Goal: Find specific page/section: Find specific page/section

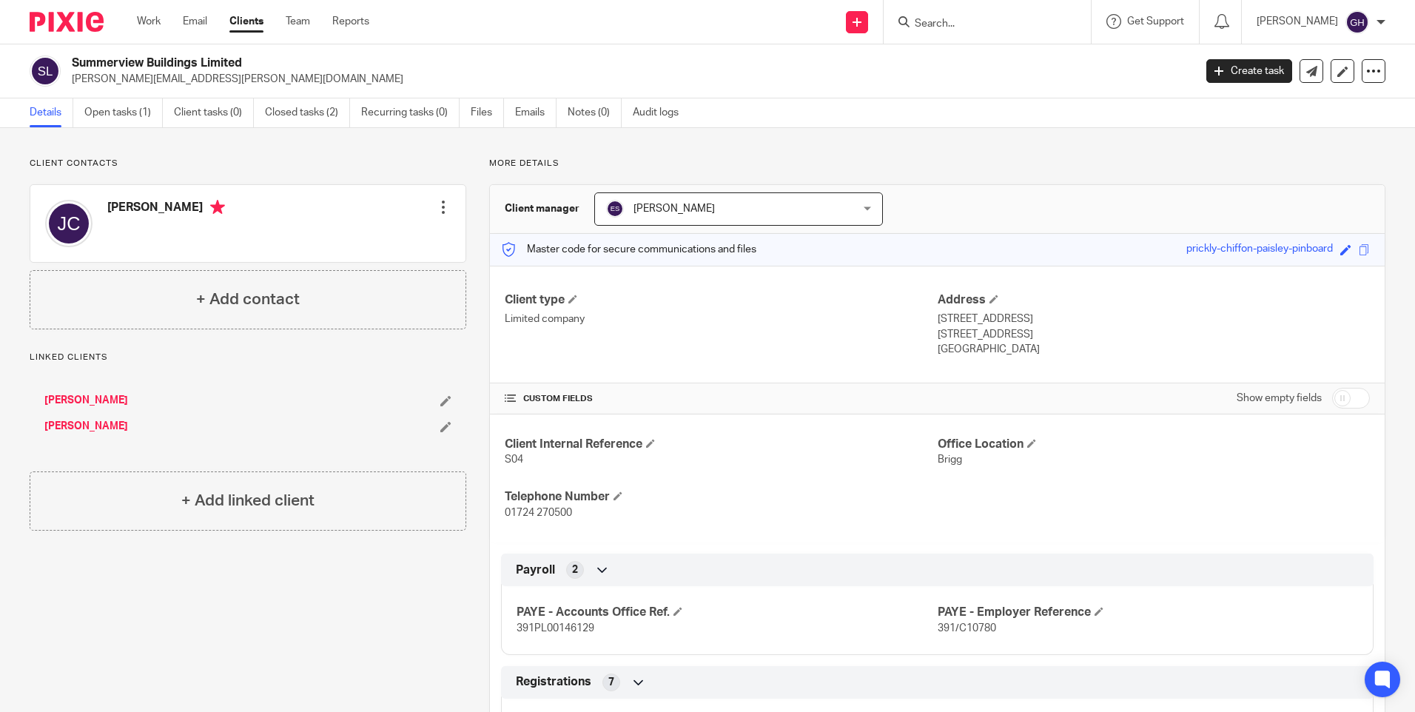
click at [1046, 30] on input "Search" at bounding box center [979, 24] width 133 height 13
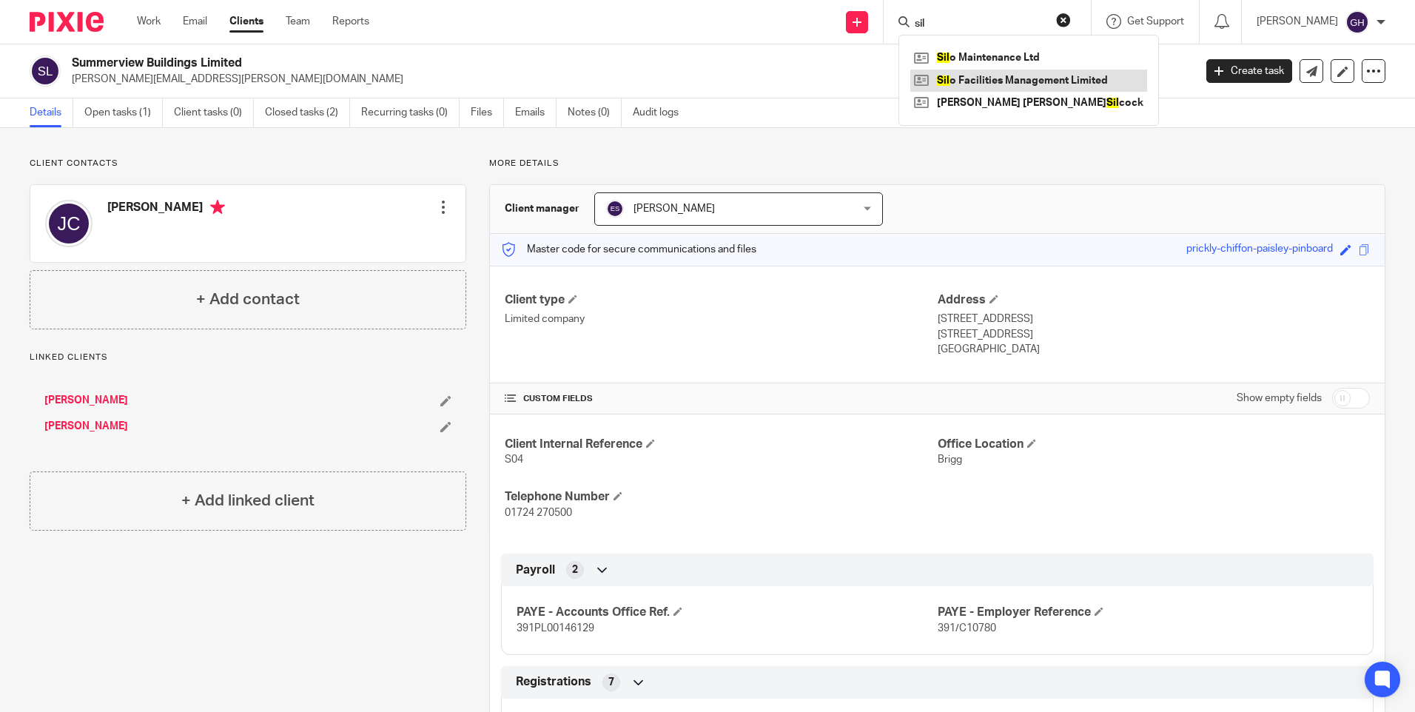
type input "sil"
click at [1069, 81] on link at bounding box center [1028, 81] width 237 height 22
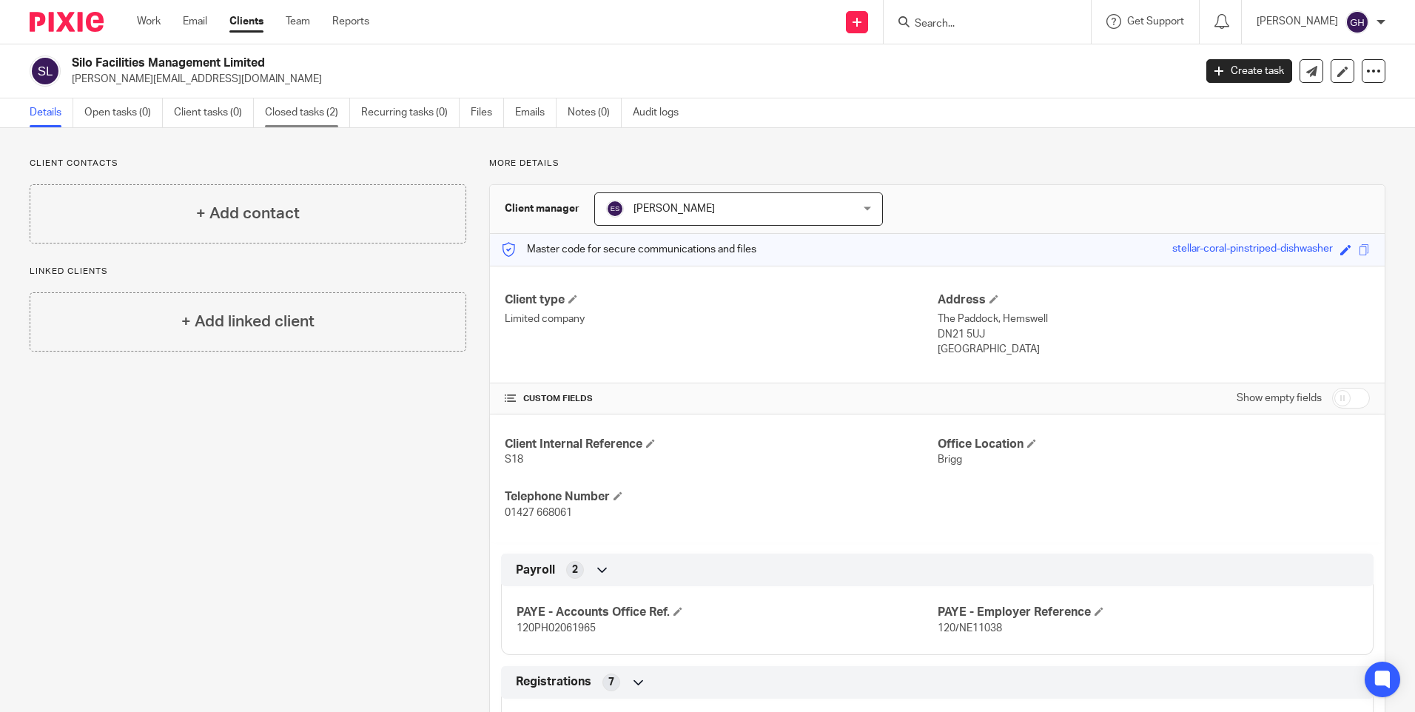
click at [316, 105] on link "Closed tasks (2)" at bounding box center [307, 112] width 85 height 29
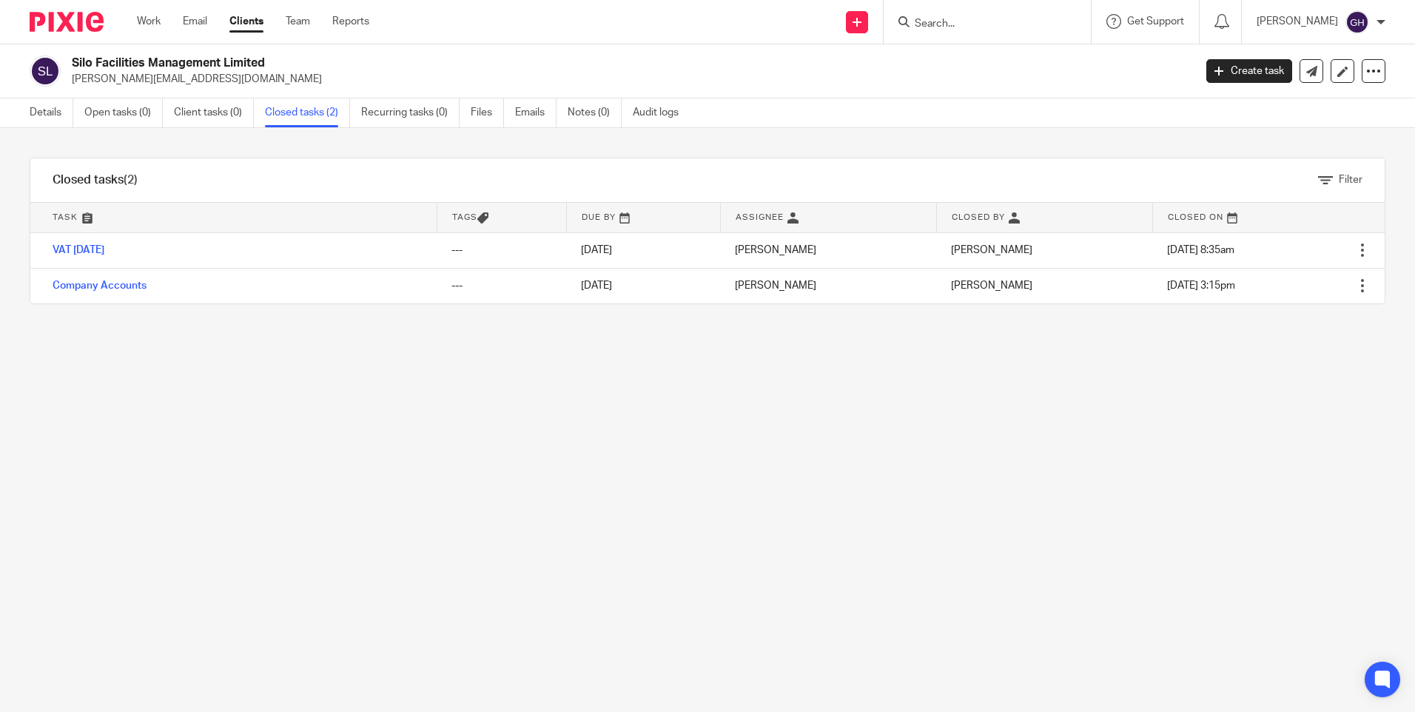
click at [44, 109] on link "Details" at bounding box center [52, 112] width 44 height 29
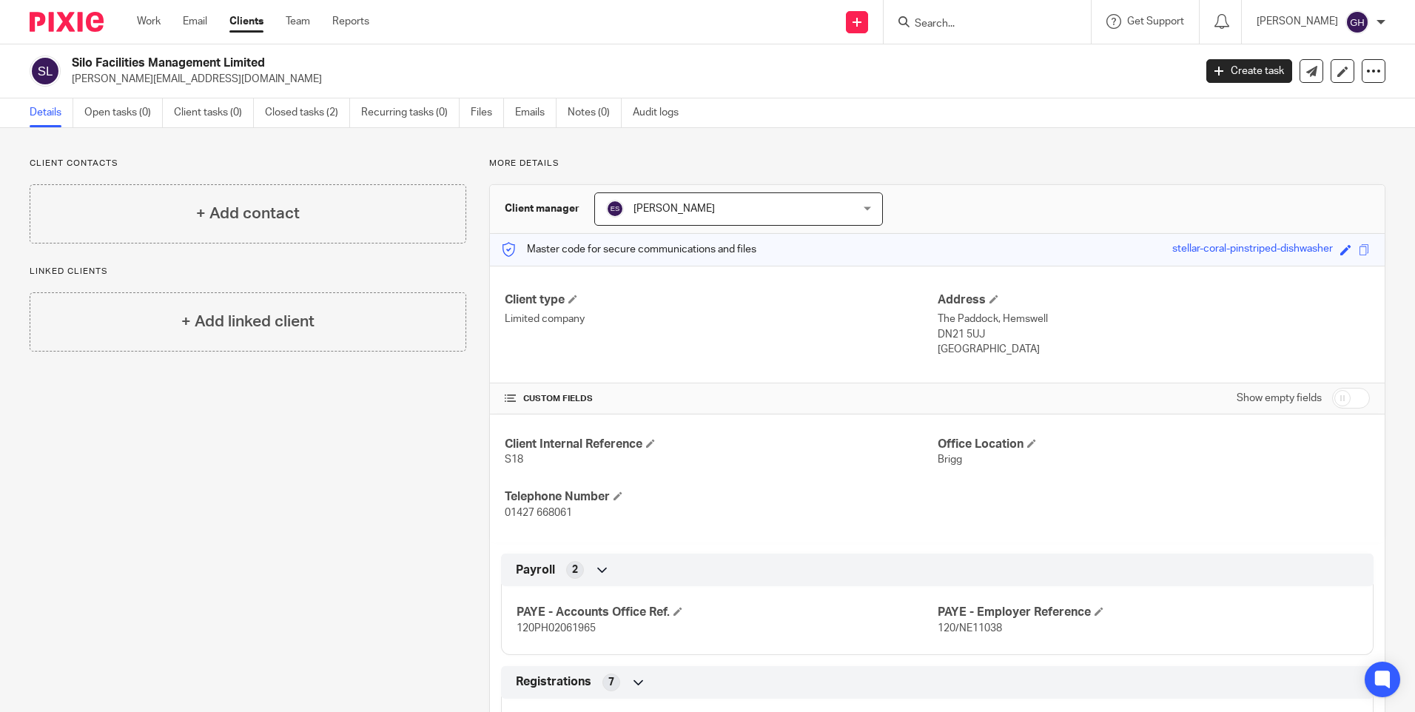
click at [719, 519] on p "01427 668061" at bounding box center [721, 512] width 432 height 15
